Goal: Navigation & Orientation: Find specific page/section

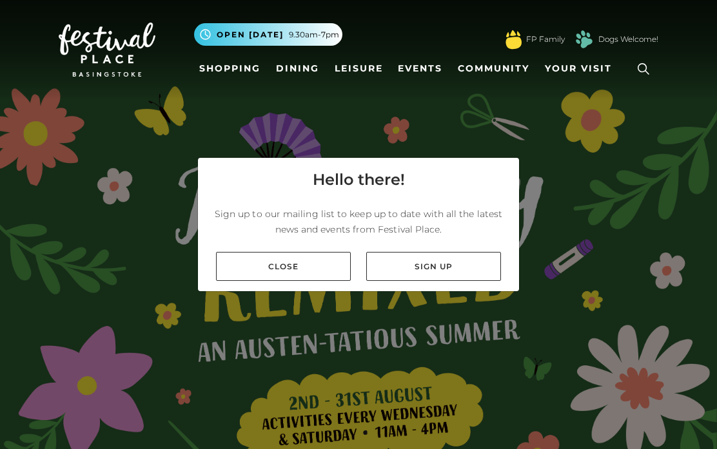
click at [322, 281] on link "Close" at bounding box center [283, 266] width 135 height 29
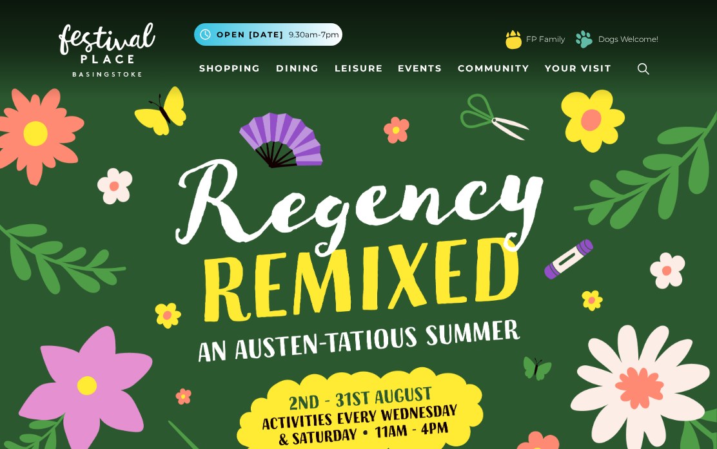
click at [591, 74] on span "Your Visit" at bounding box center [578, 69] width 67 height 14
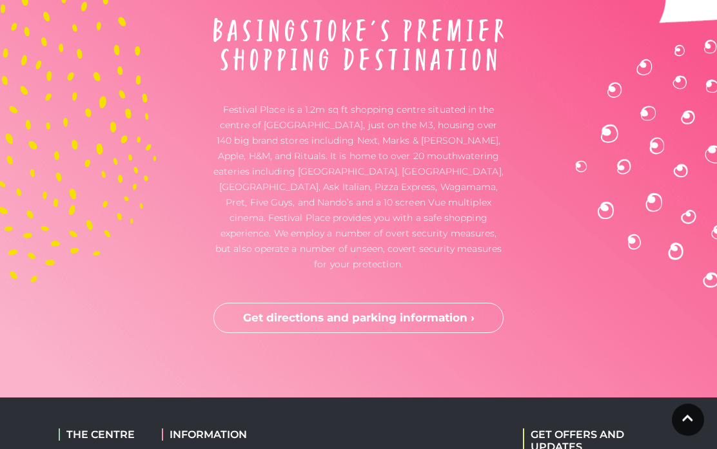
scroll to position [3445, 0]
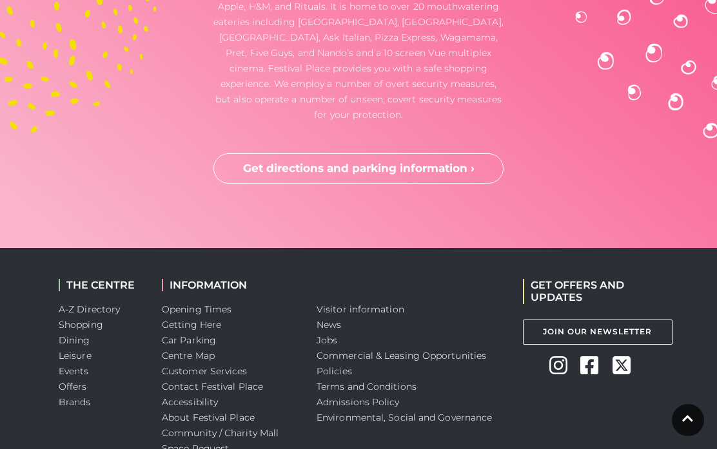
click at [224, 304] on link "Opening Times" at bounding box center [197, 310] width 70 height 12
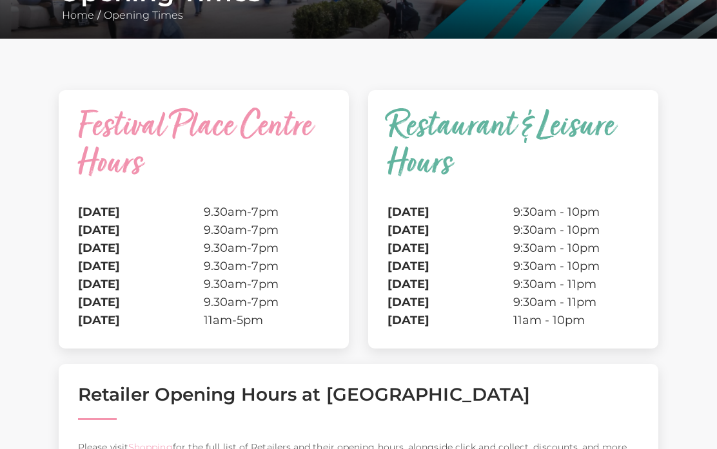
scroll to position [313, 0]
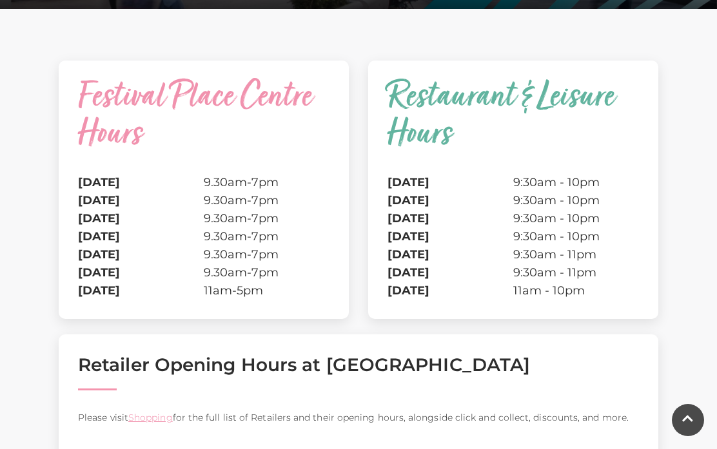
click at [155, 415] on link "Shopping" at bounding box center [150, 418] width 44 height 12
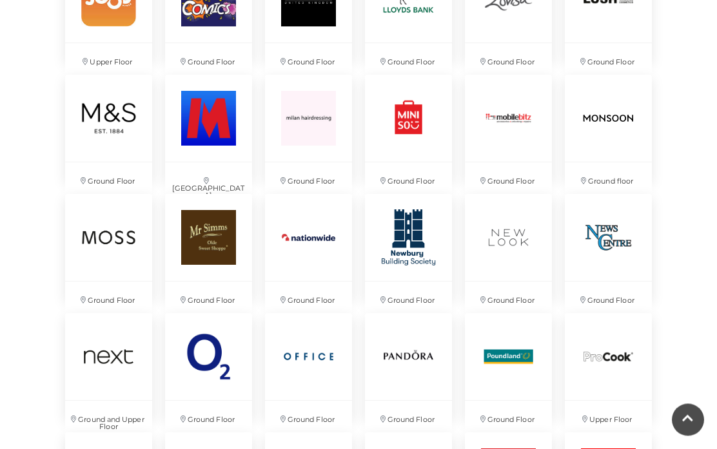
scroll to position [2001, 0]
click at [97, 360] on img at bounding box center [108, 356] width 87 height 87
